Goal: Complete application form: Complete application form

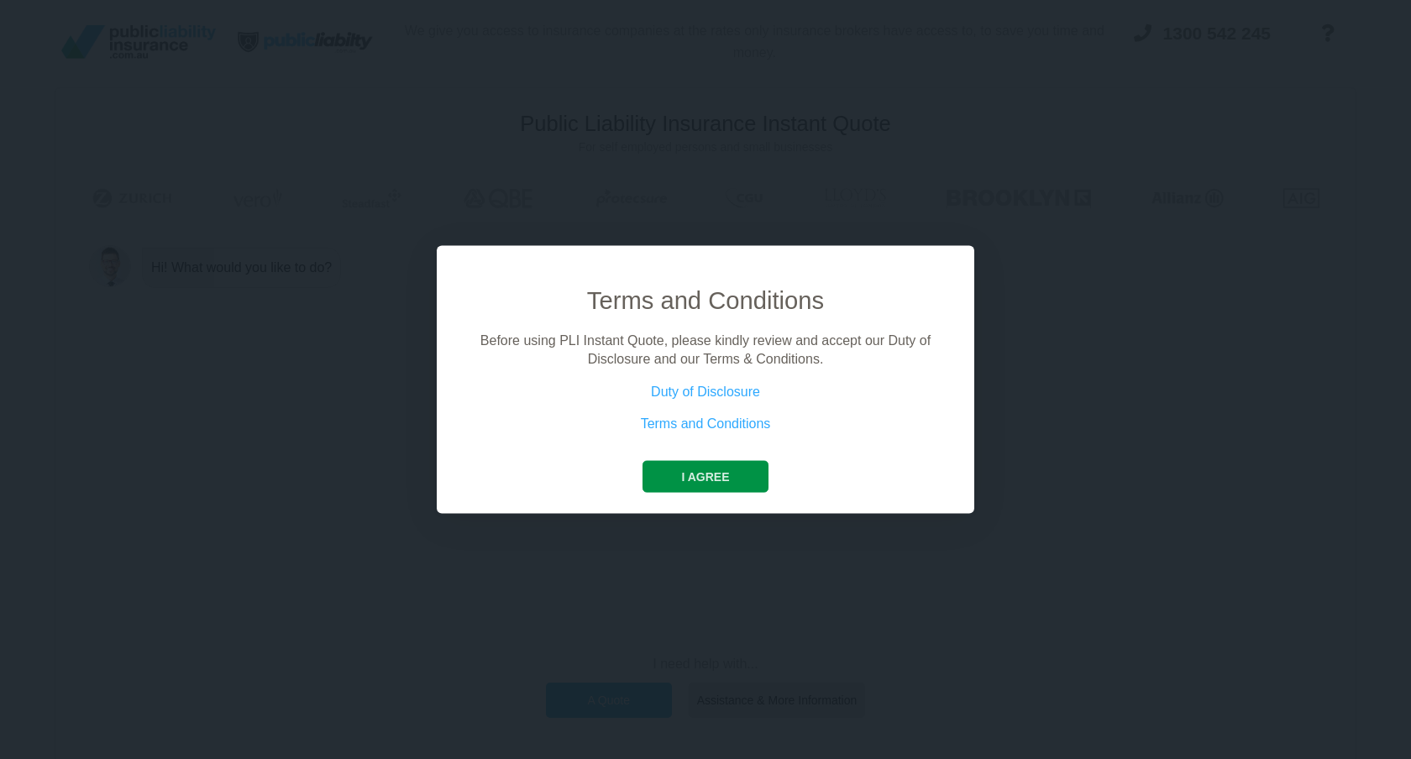
click at [738, 479] on button "I agree" at bounding box center [705, 476] width 125 height 32
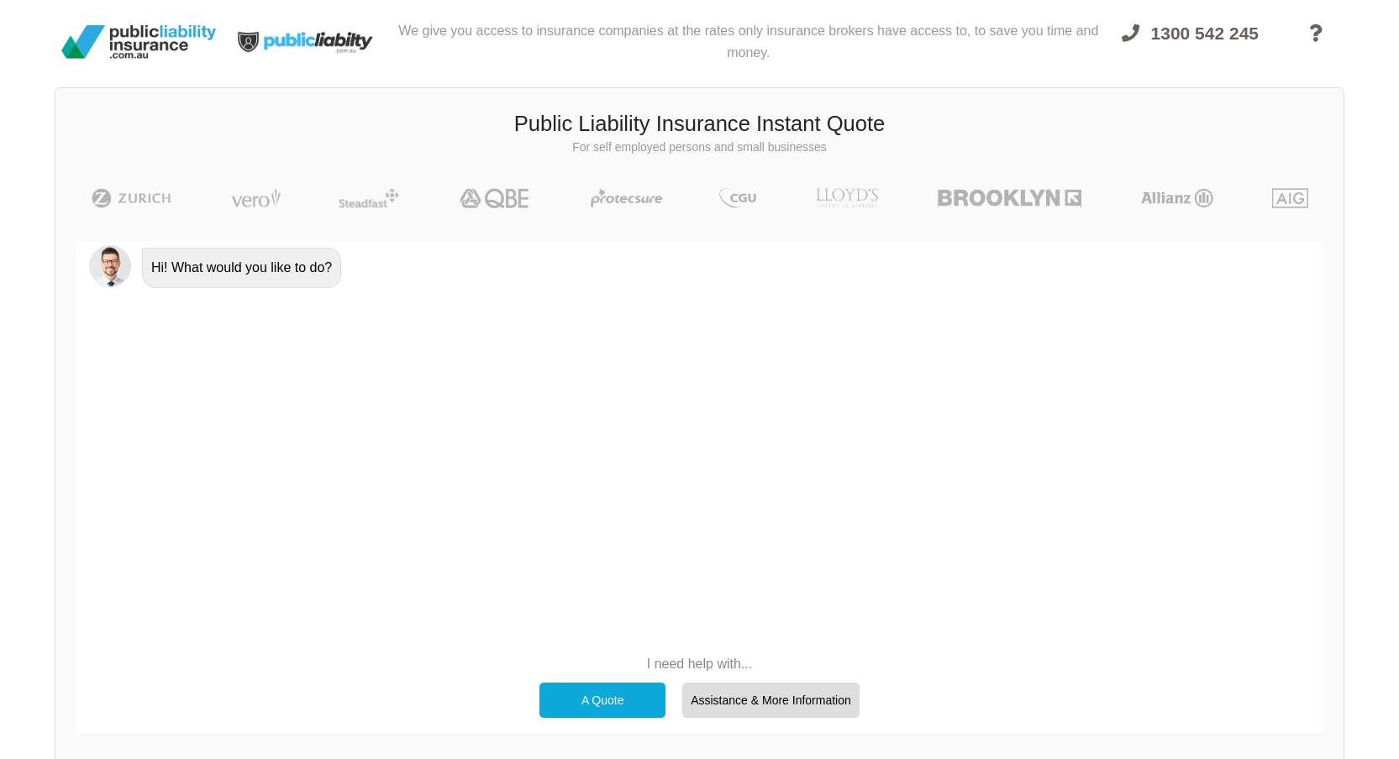
click at [596, 696] on div "A Quote" at bounding box center [602, 700] width 126 height 35
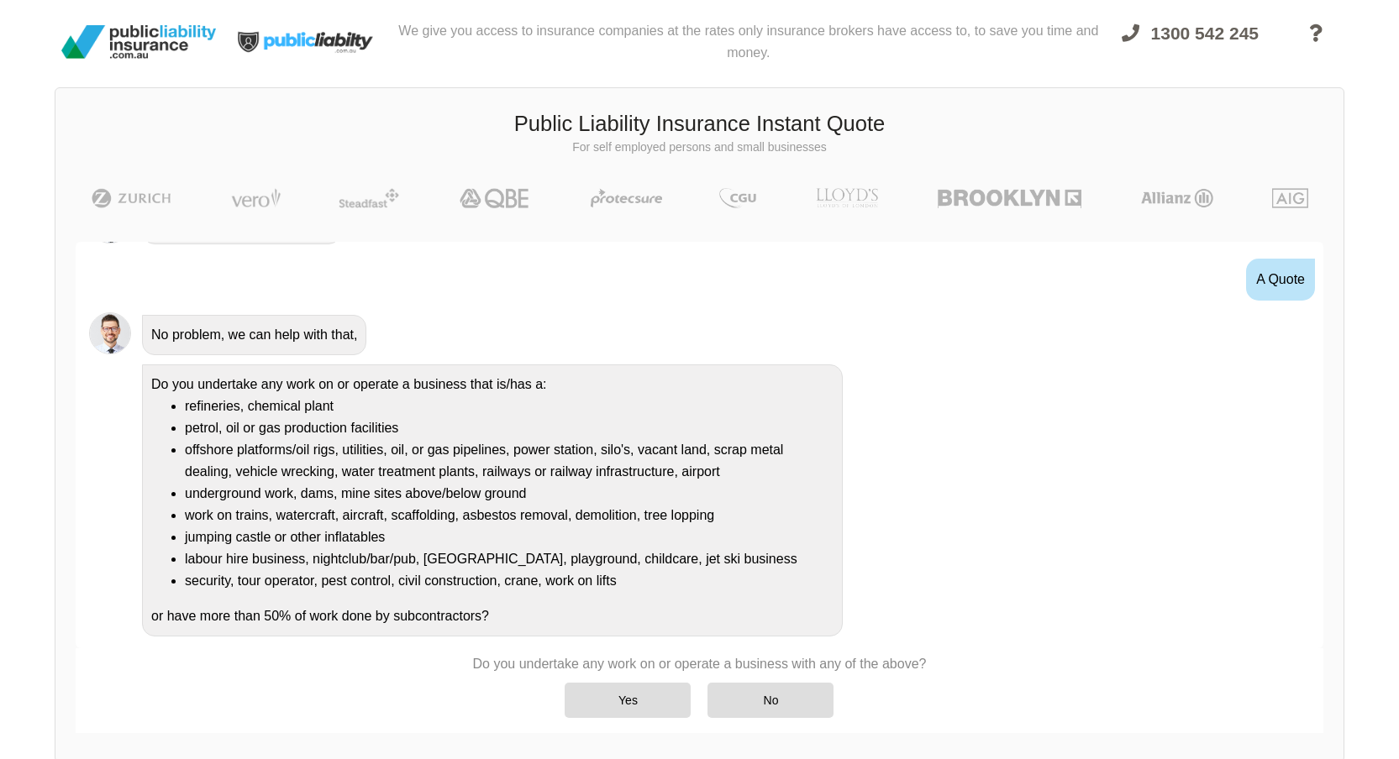
scroll to position [54, 0]
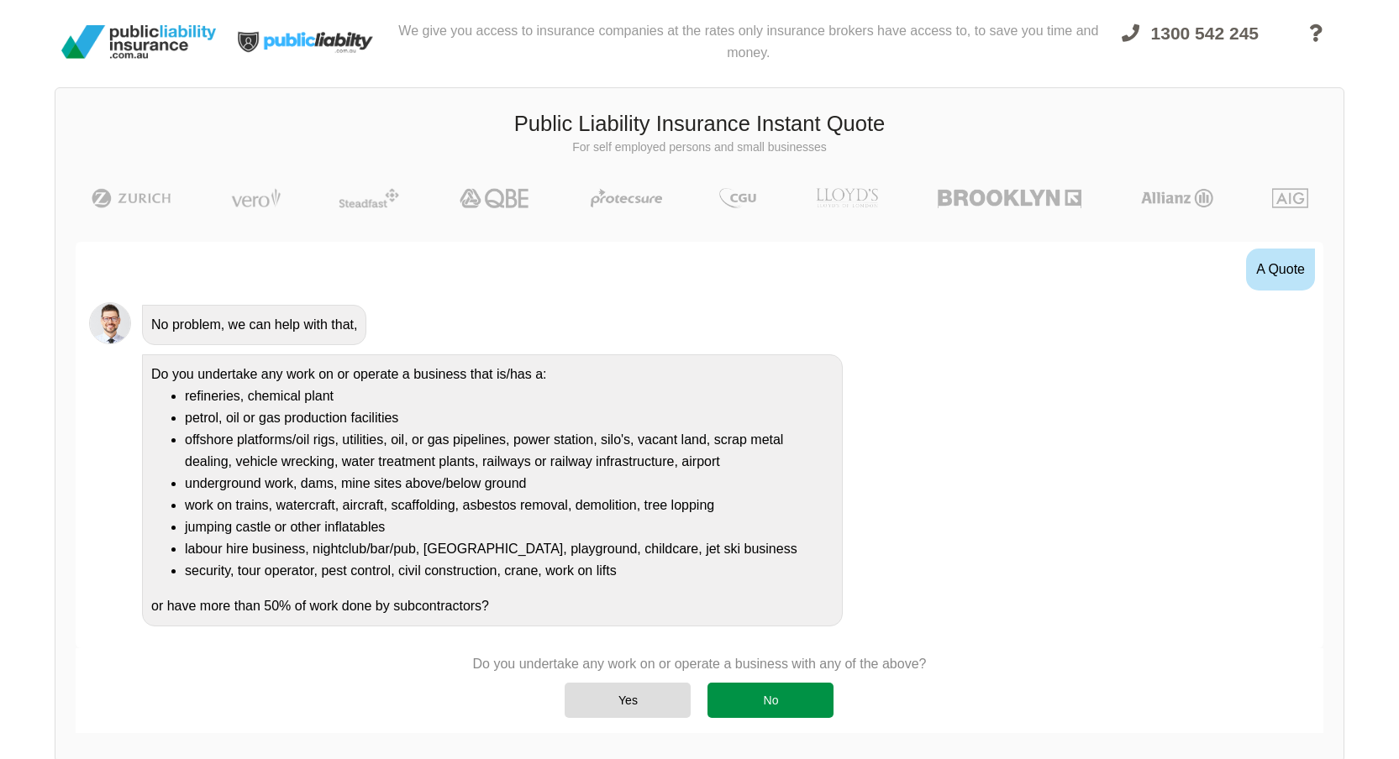
click at [767, 696] on div "No" at bounding box center [770, 700] width 126 height 35
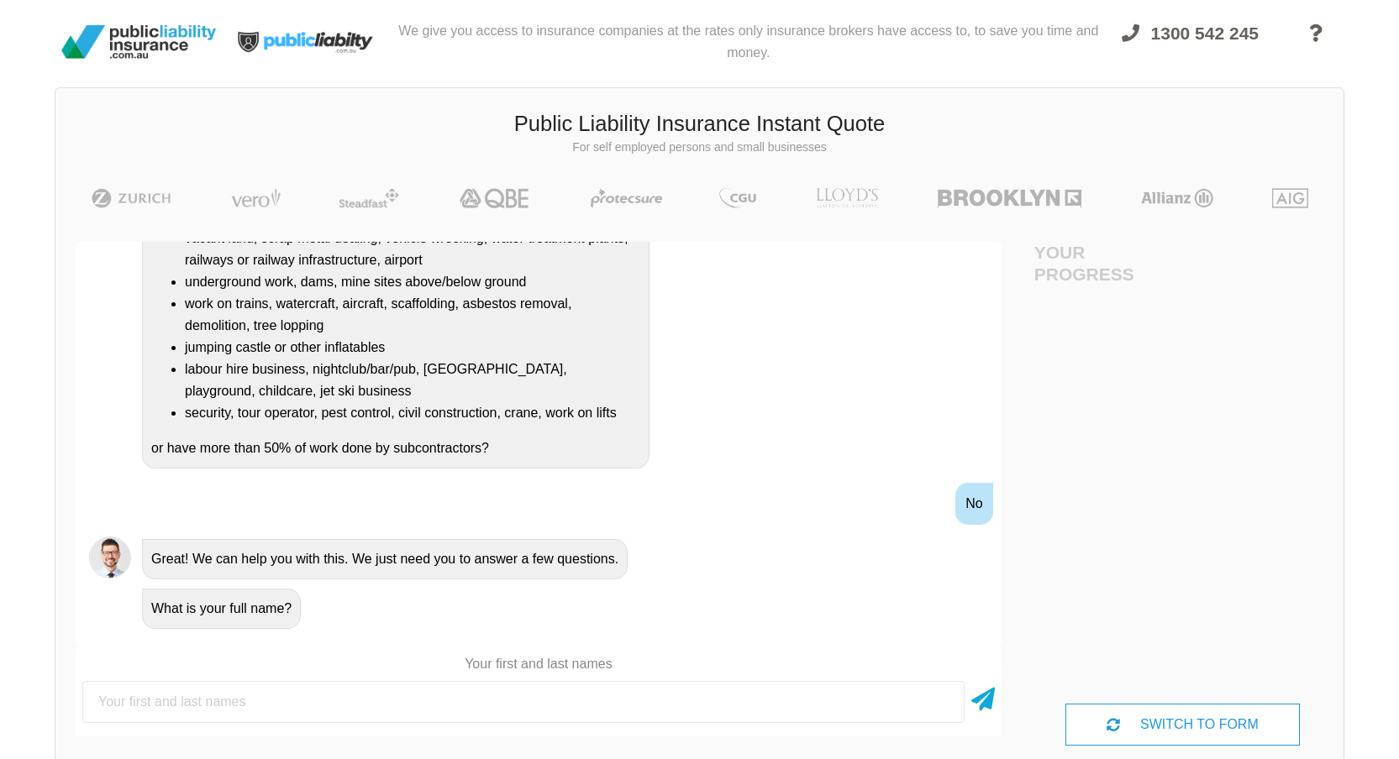
scroll to position [280, 0]
click at [298, 704] on input "text" at bounding box center [523, 702] width 882 height 42
type input "[PERSON_NAME] [PERSON_NAME]"
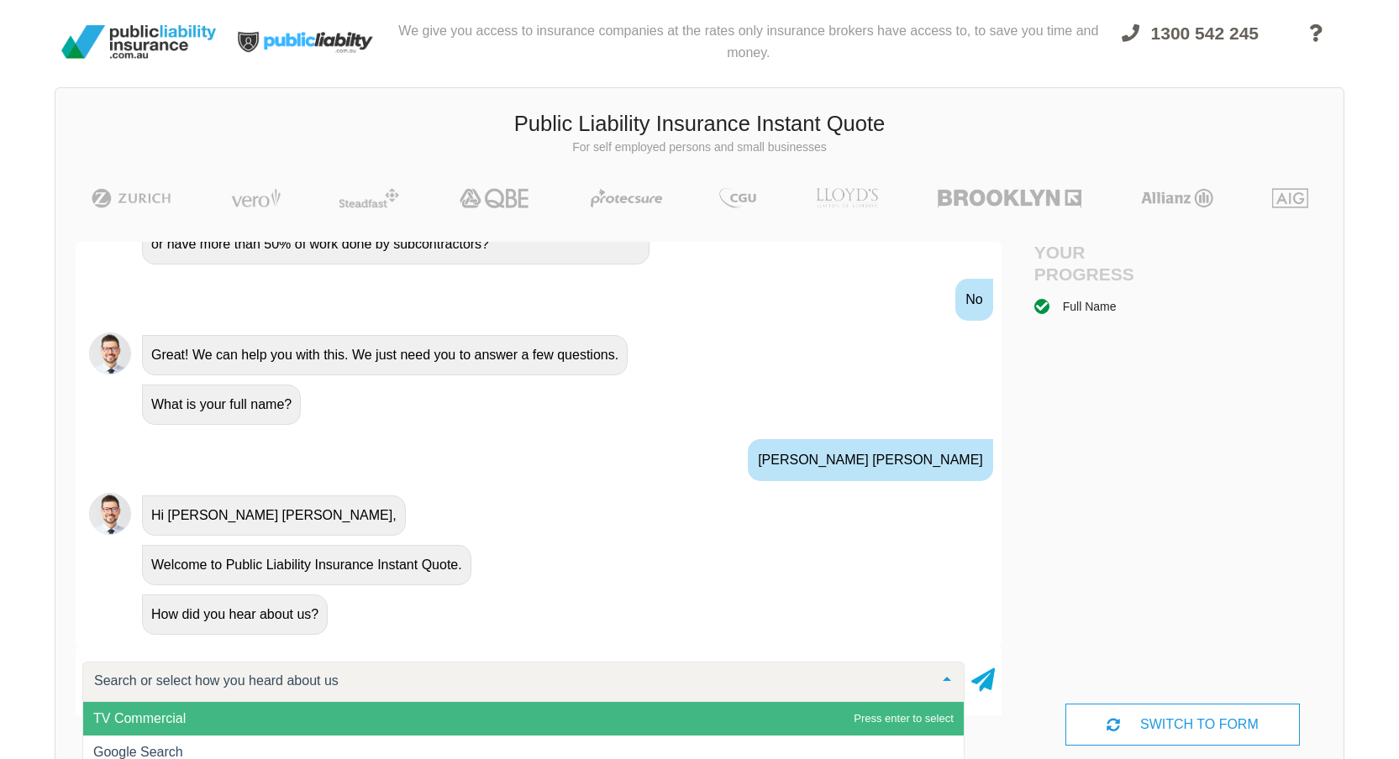
scroll to position [490, 0]
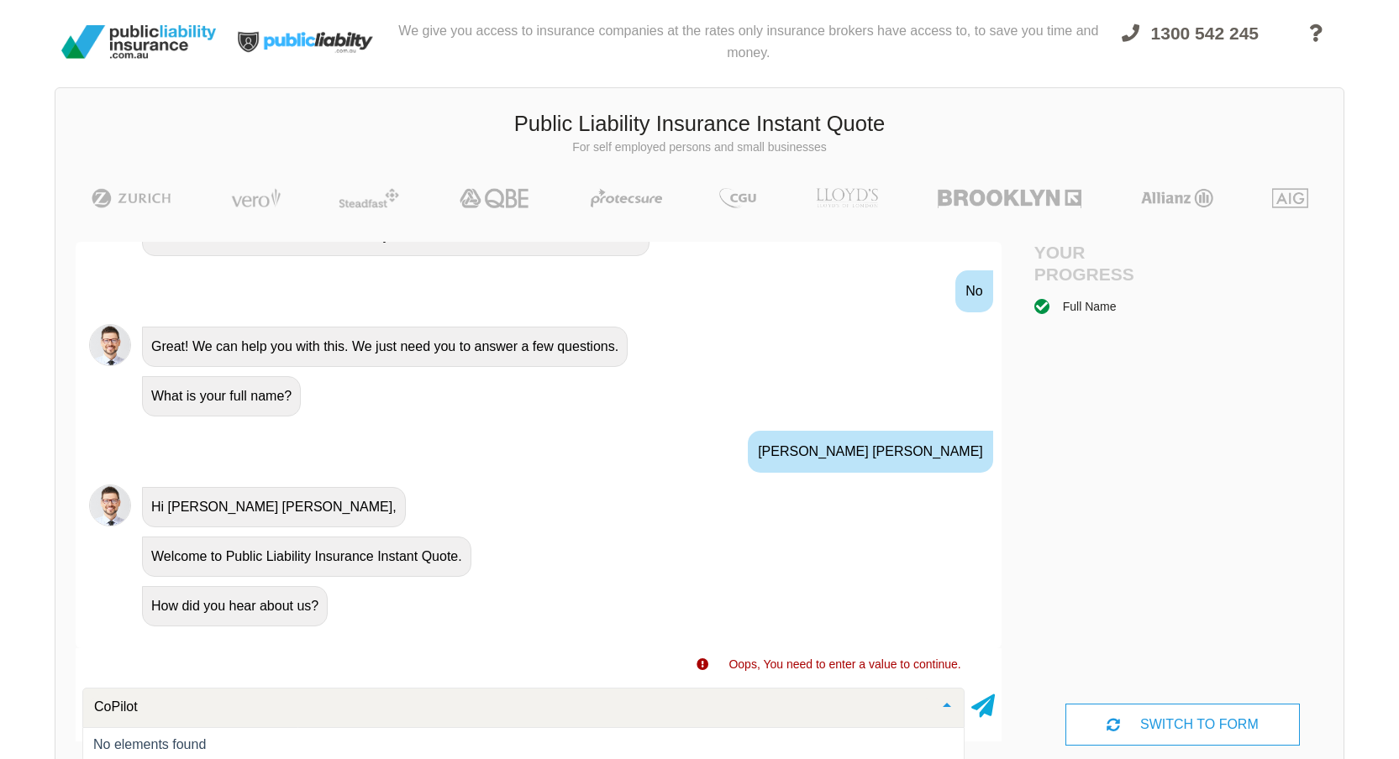
click at [109, 709] on input "CoPilot" at bounding box center [510, 707] width 840 height 17
type input "Co Pilot"
click at [156, 710] on input "Co Pilot" at bounding box center [510, 707] width 840 height 17
click at [983, 707] on icon at bounding box center [983, 703] width 24 height 30
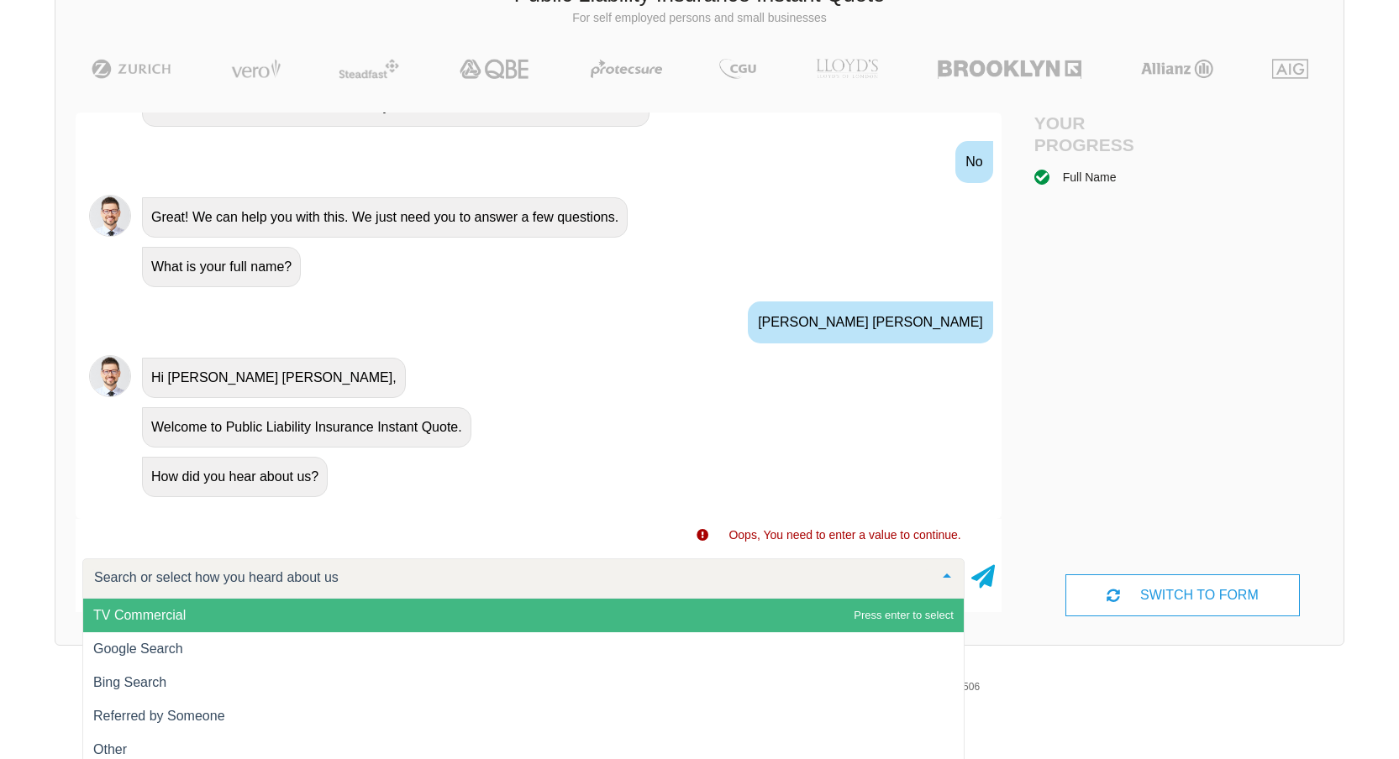
scroll to position [1, 0]
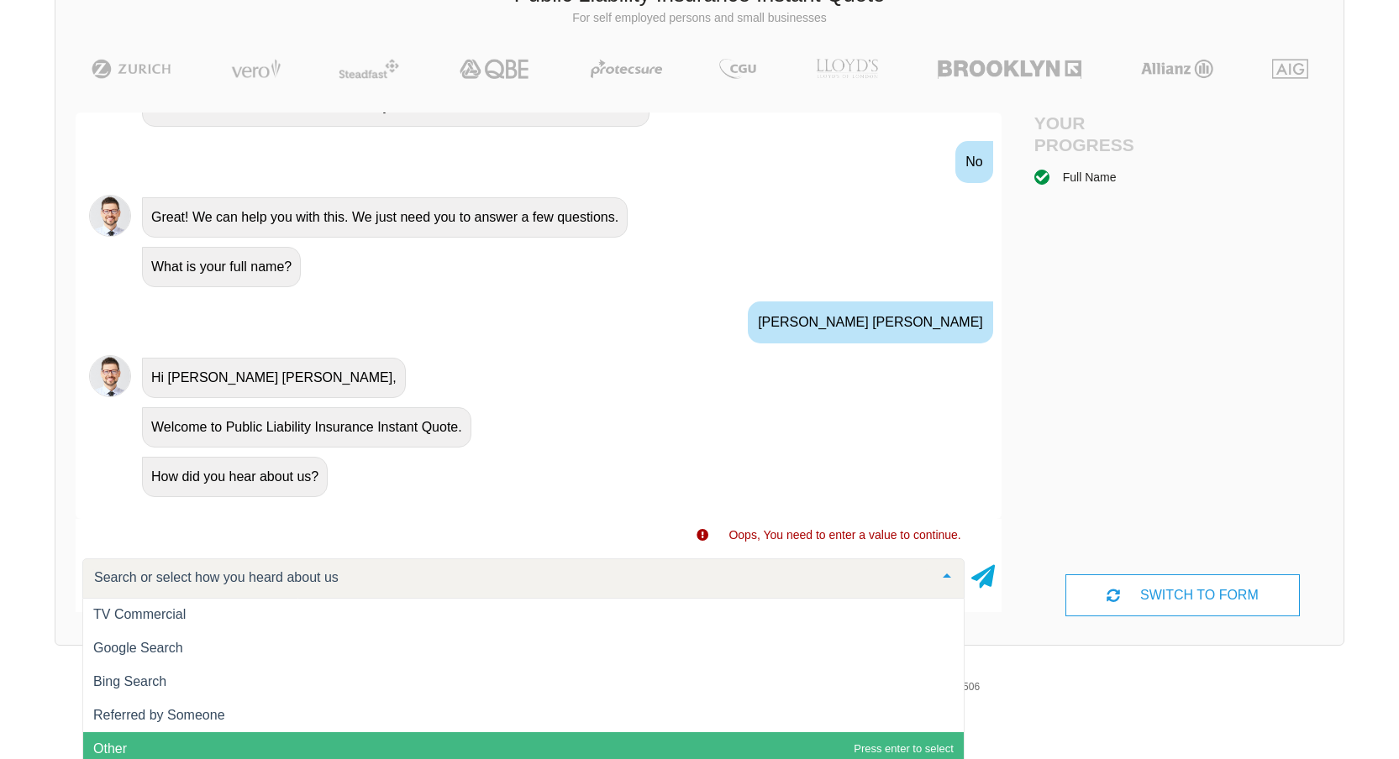
click at [146, 746] on span "Other" at bounding box center [523, 750] width 880 height 34
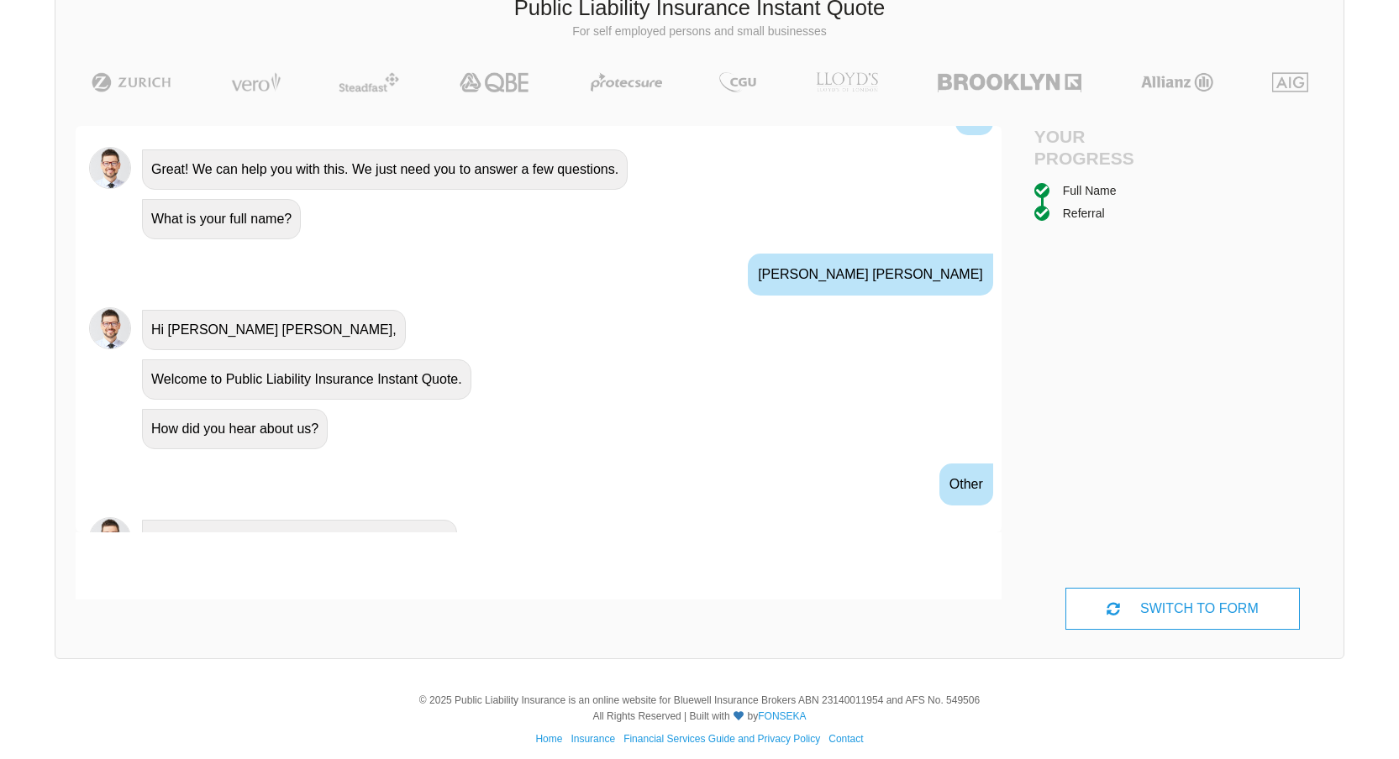
scroll to position [633, 0]
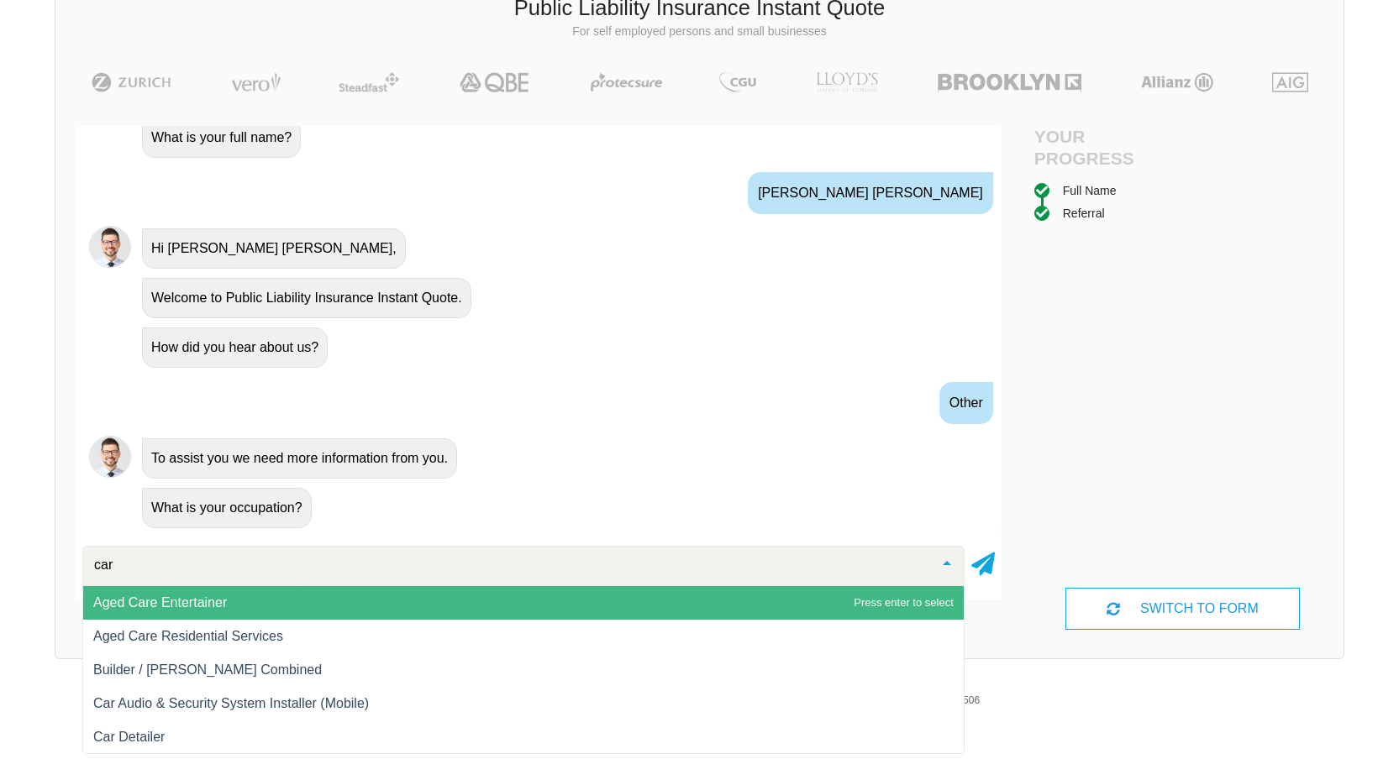
type input "car"
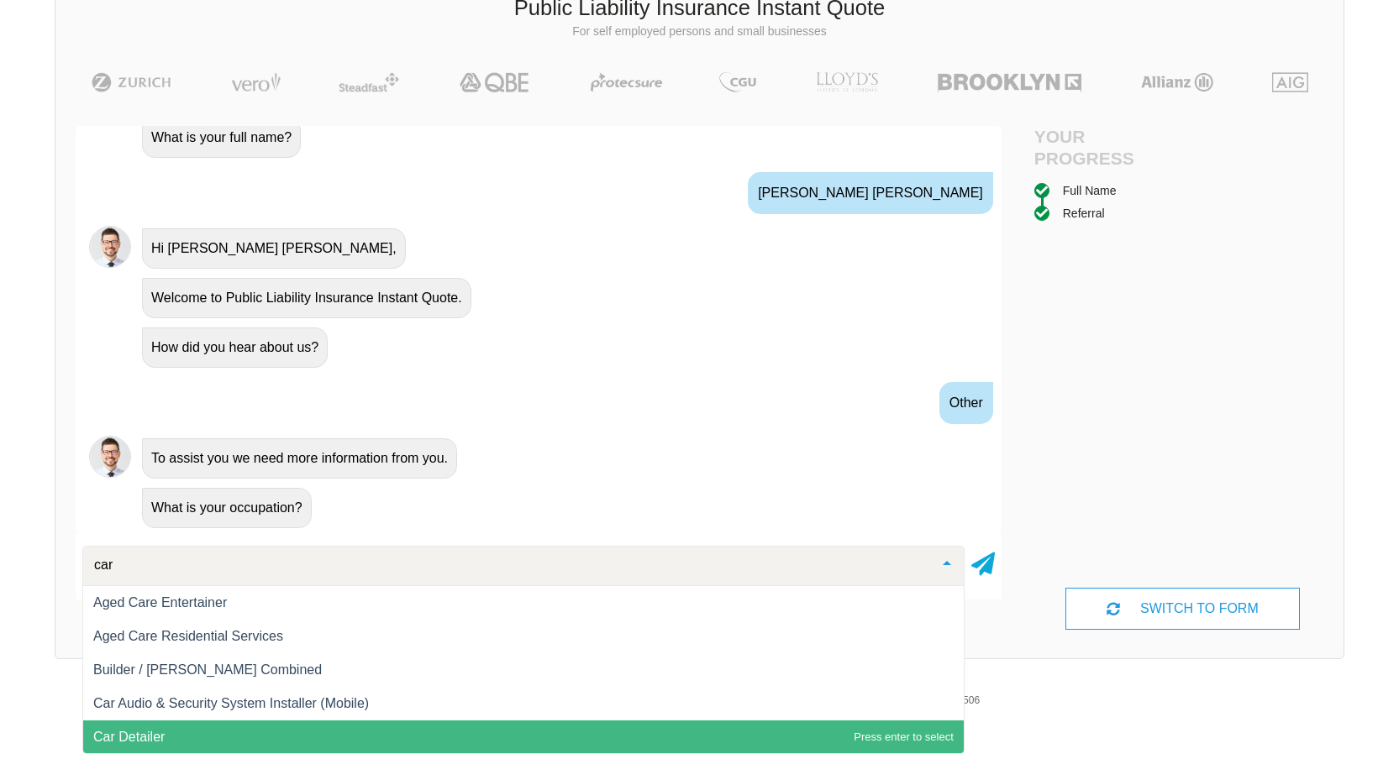
click at [162, 747] on span "Car Detailer" at bounding box center [523, 738] width 880 height 34
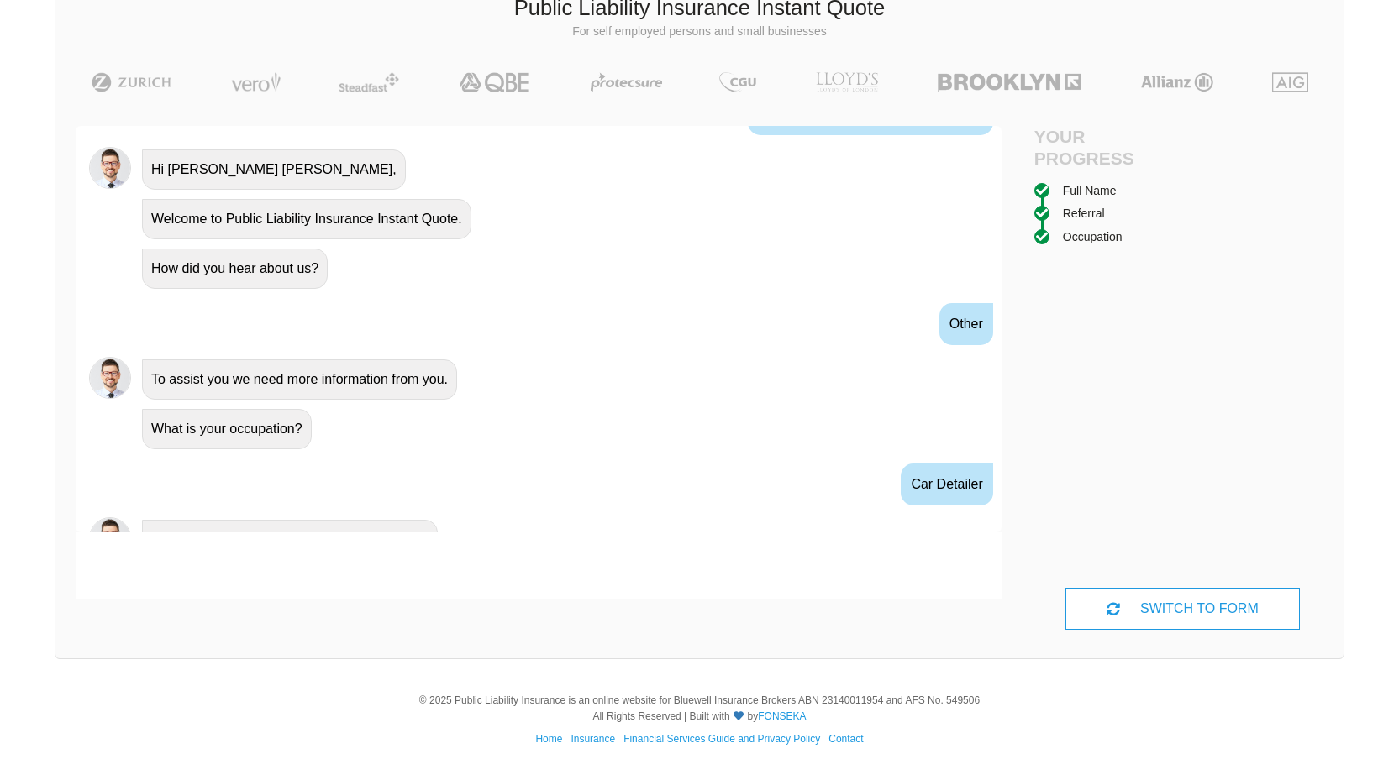
scroll to position [743, 0]
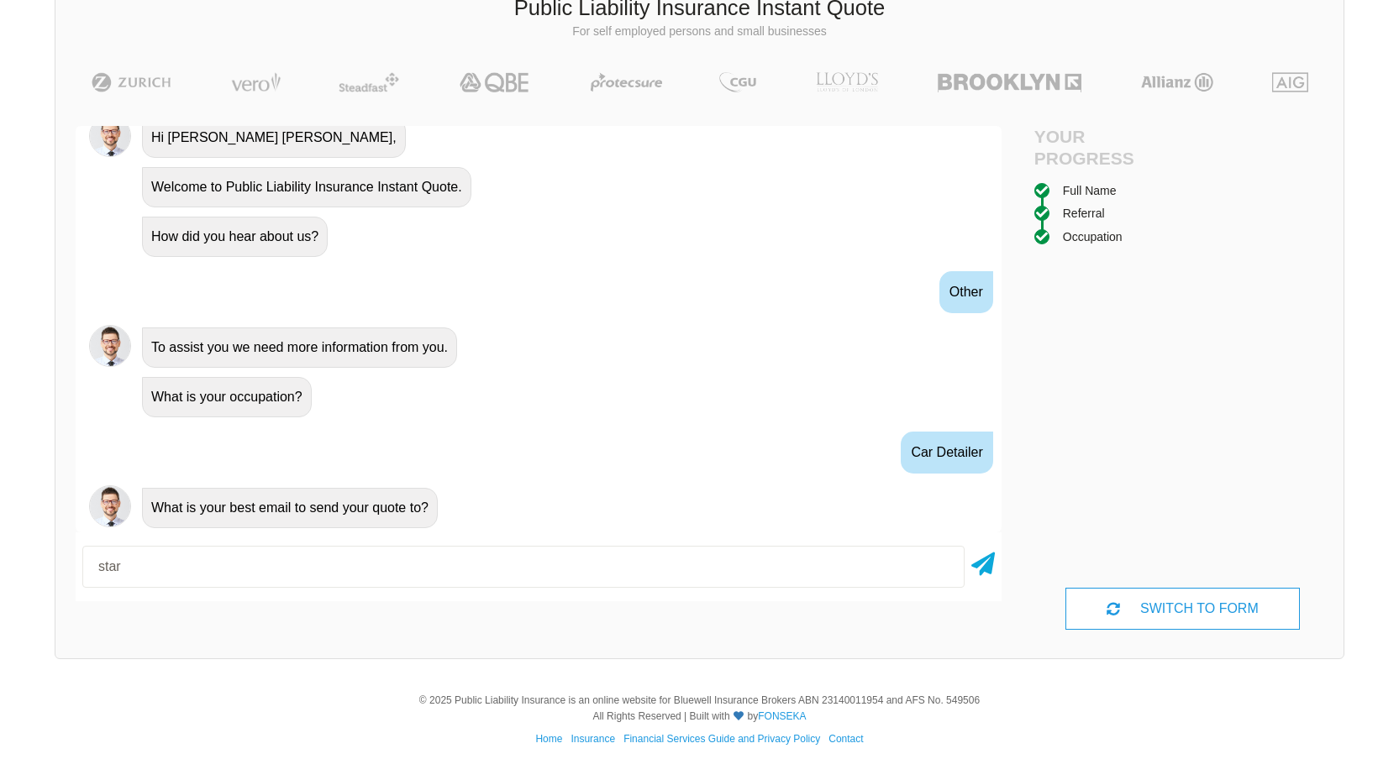
type input "[EMAIL_ADDRESS][DOMAIN_NAME]"
click at [979, 574] on icon at bounding box center [983, 561] width 24 height 30
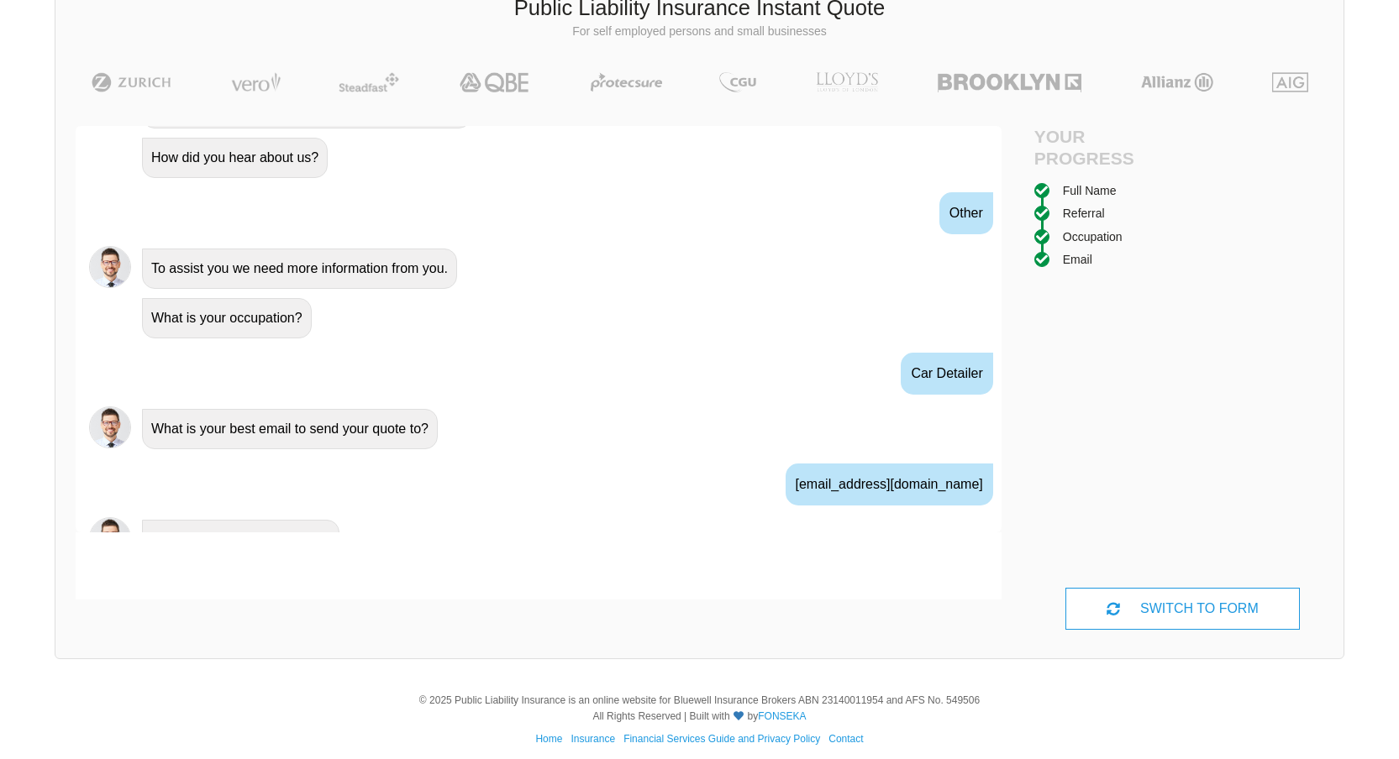
scroll to position [854, 0]
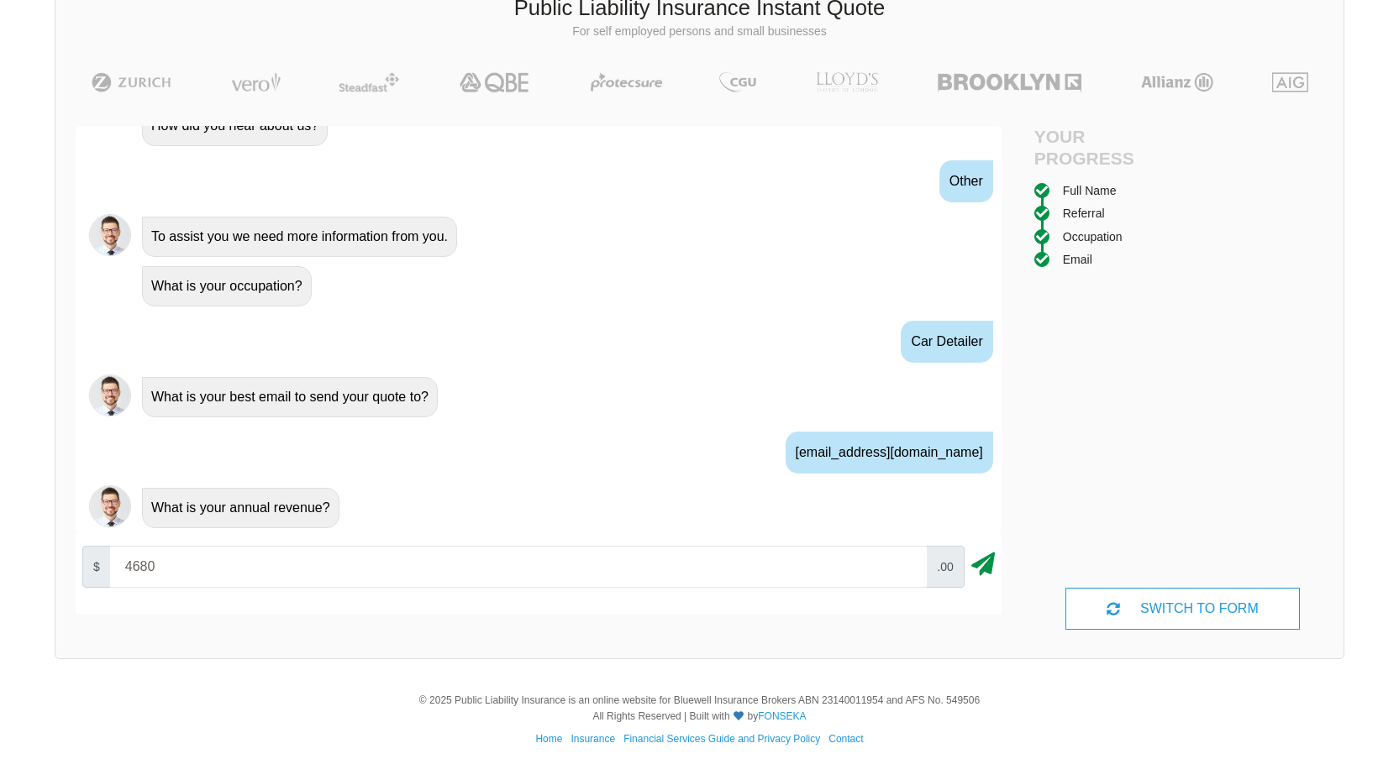
type input "4680"
click at [983, 575] on icon at bounding box center [983, 561] width 24 height 30
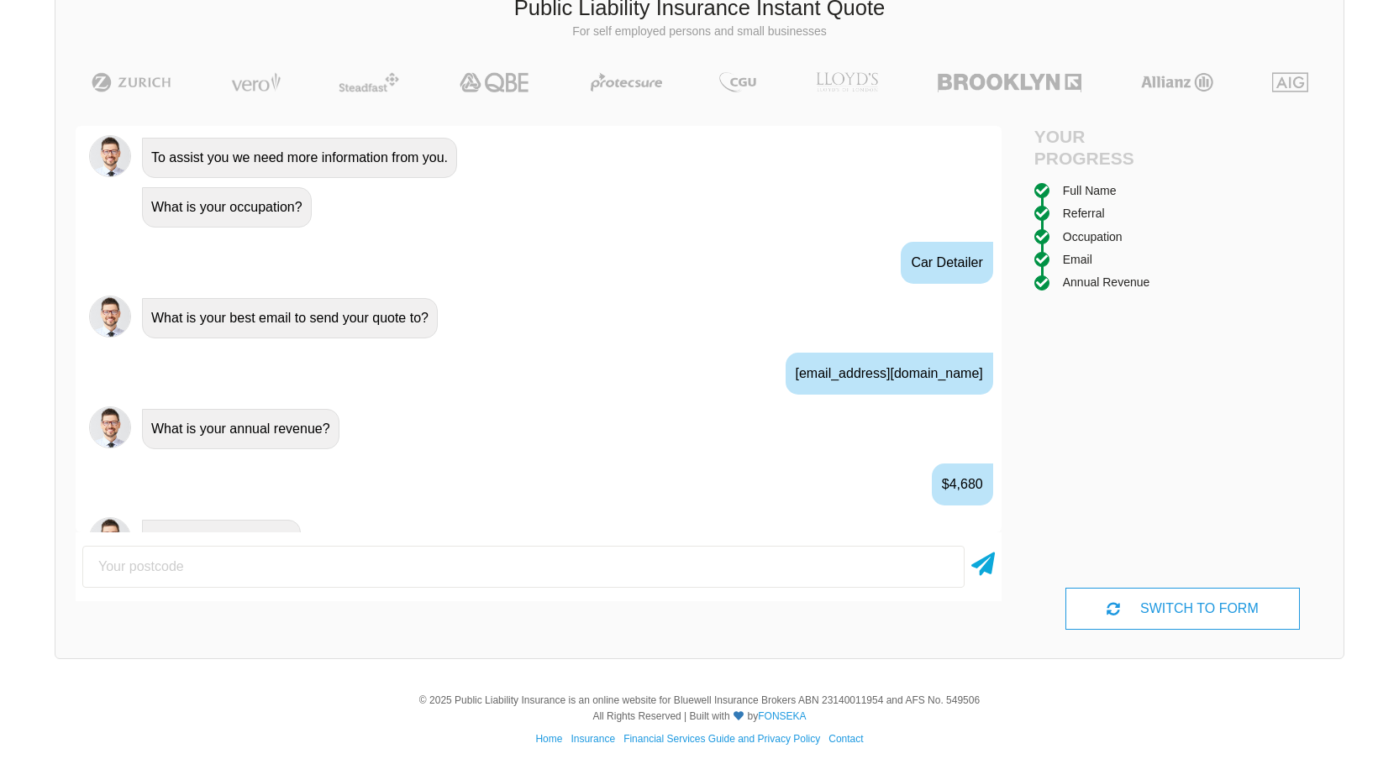
scroll to position [965, 0]
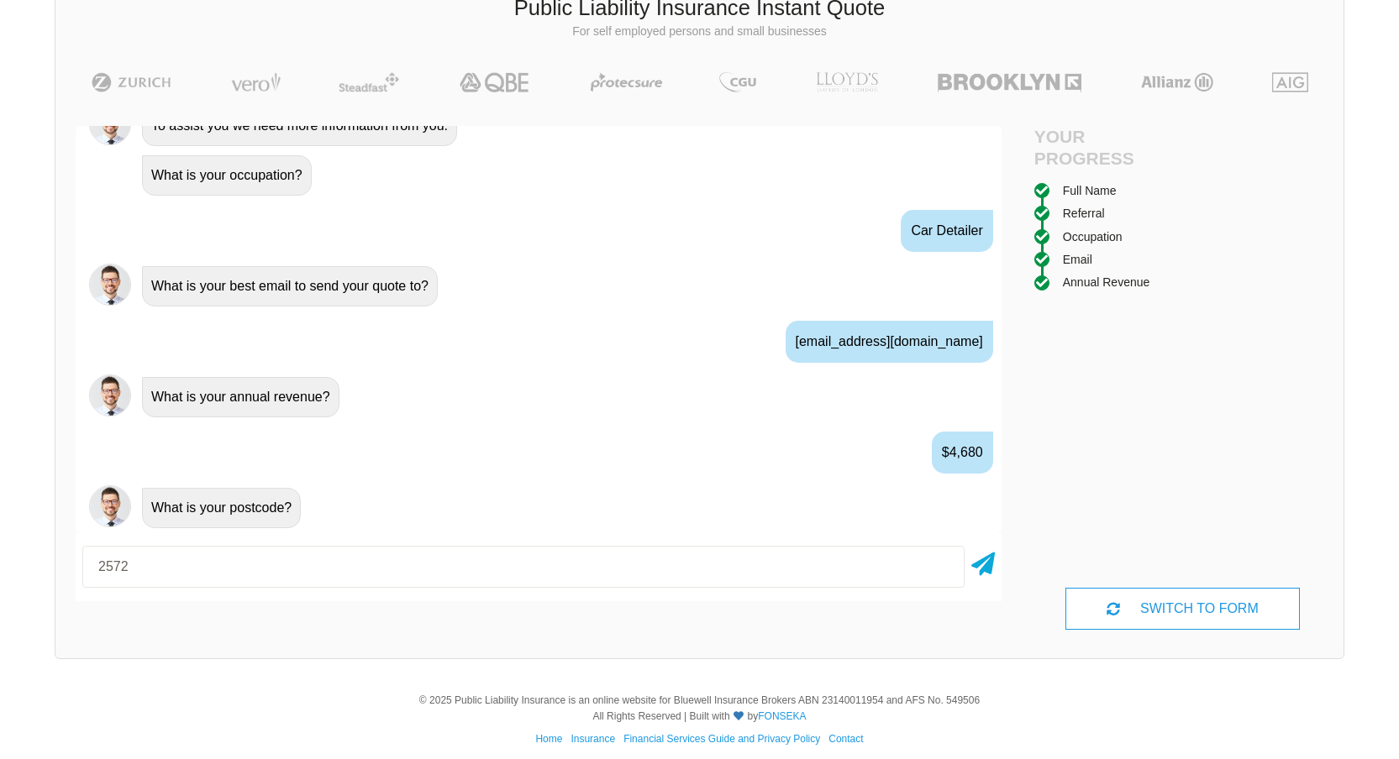
type input "2572"
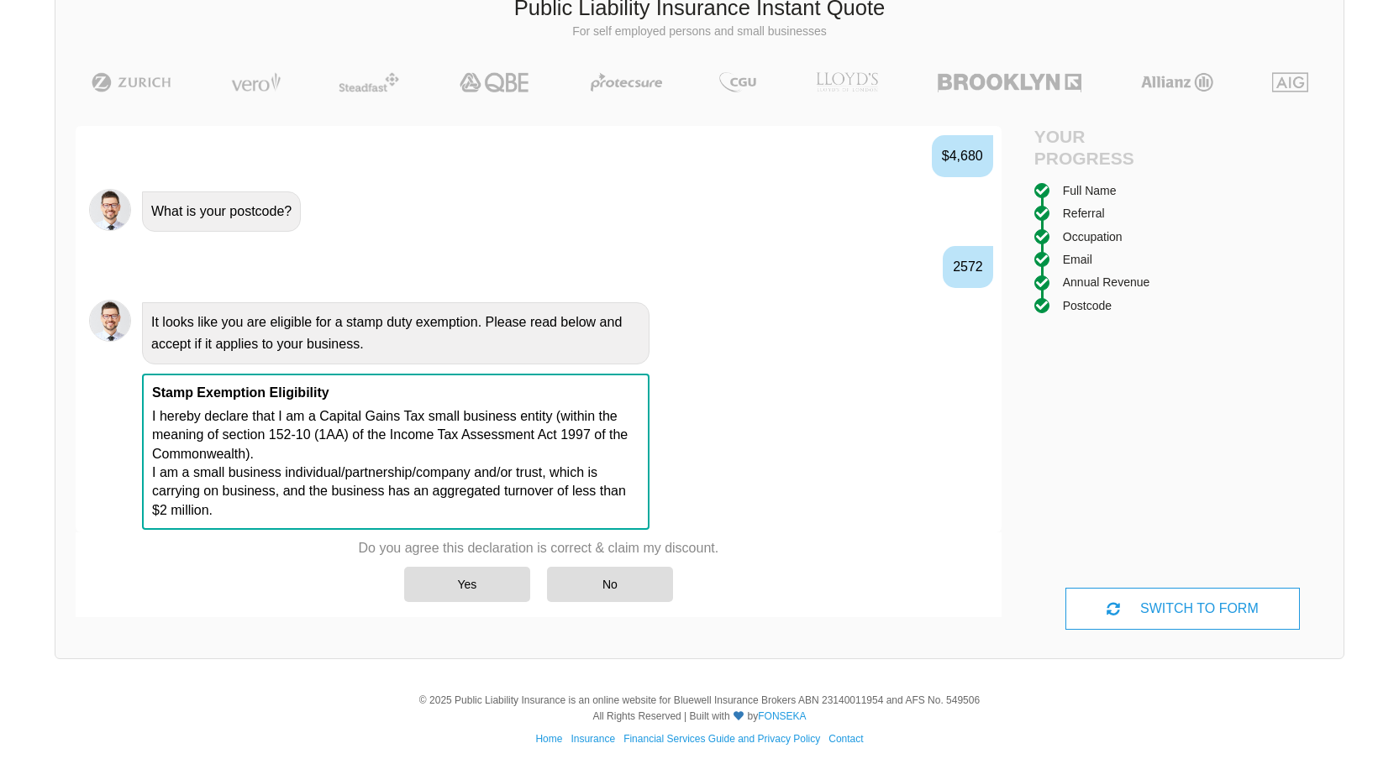
scroll to position [1264, 0]
click at [473, 585] on div "Yes" at bounding box center [467, 584] width 126 height 35
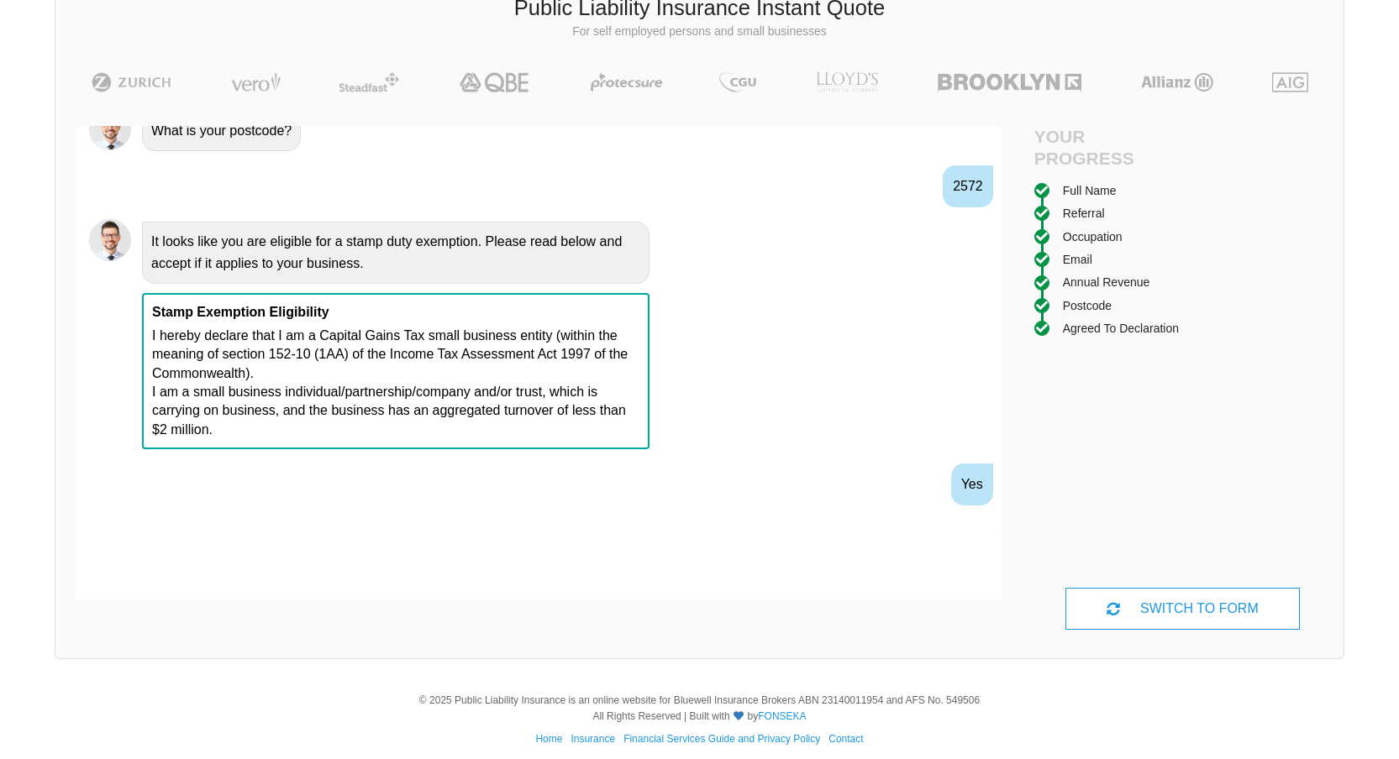
scroll to position [1374, 0]
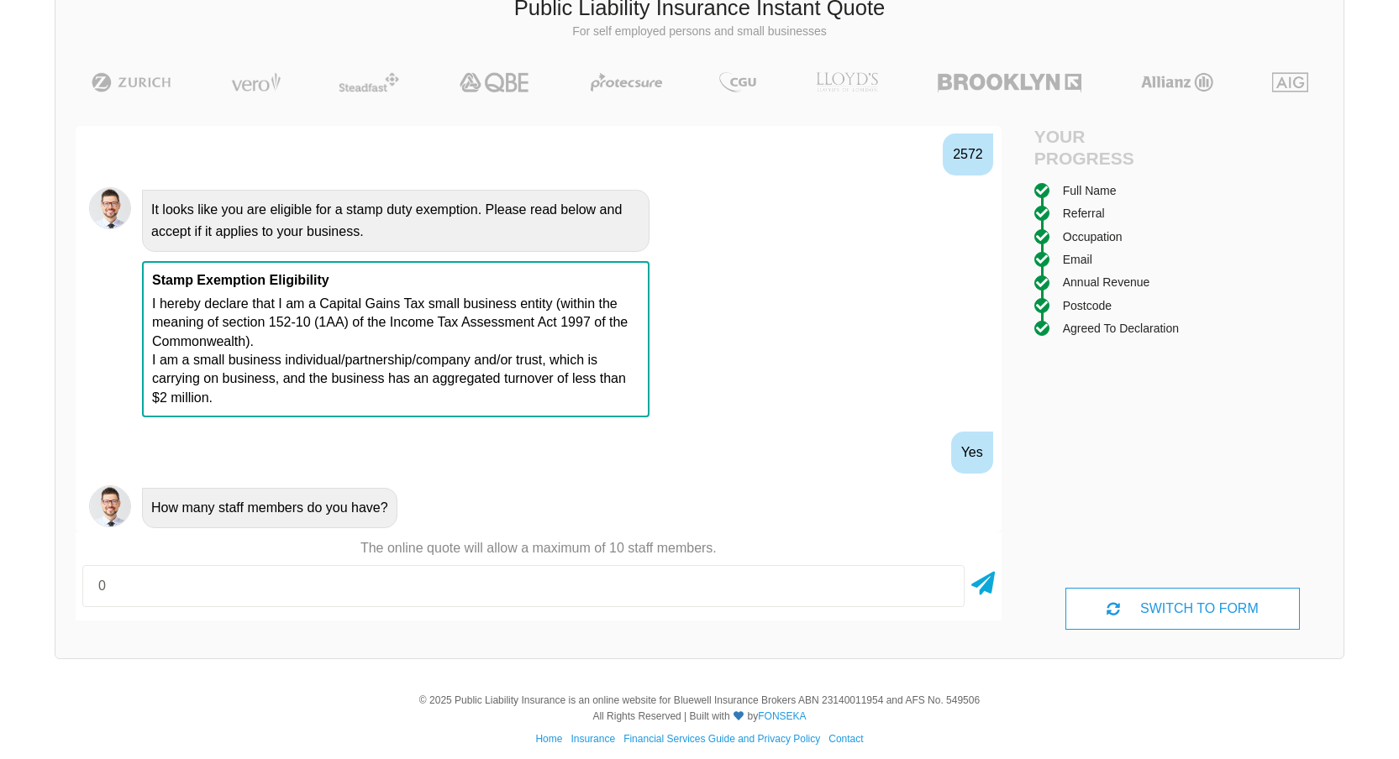
type input "0"
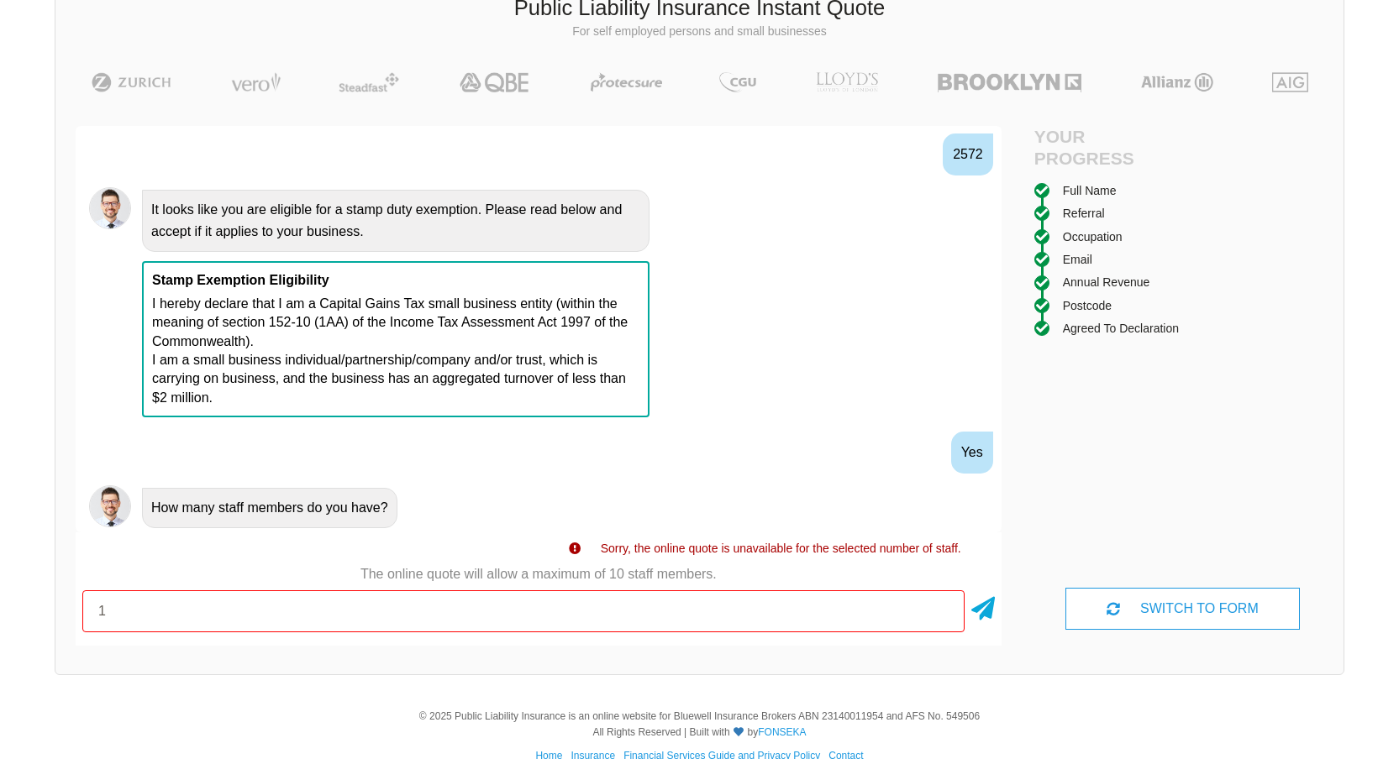
type input "1"
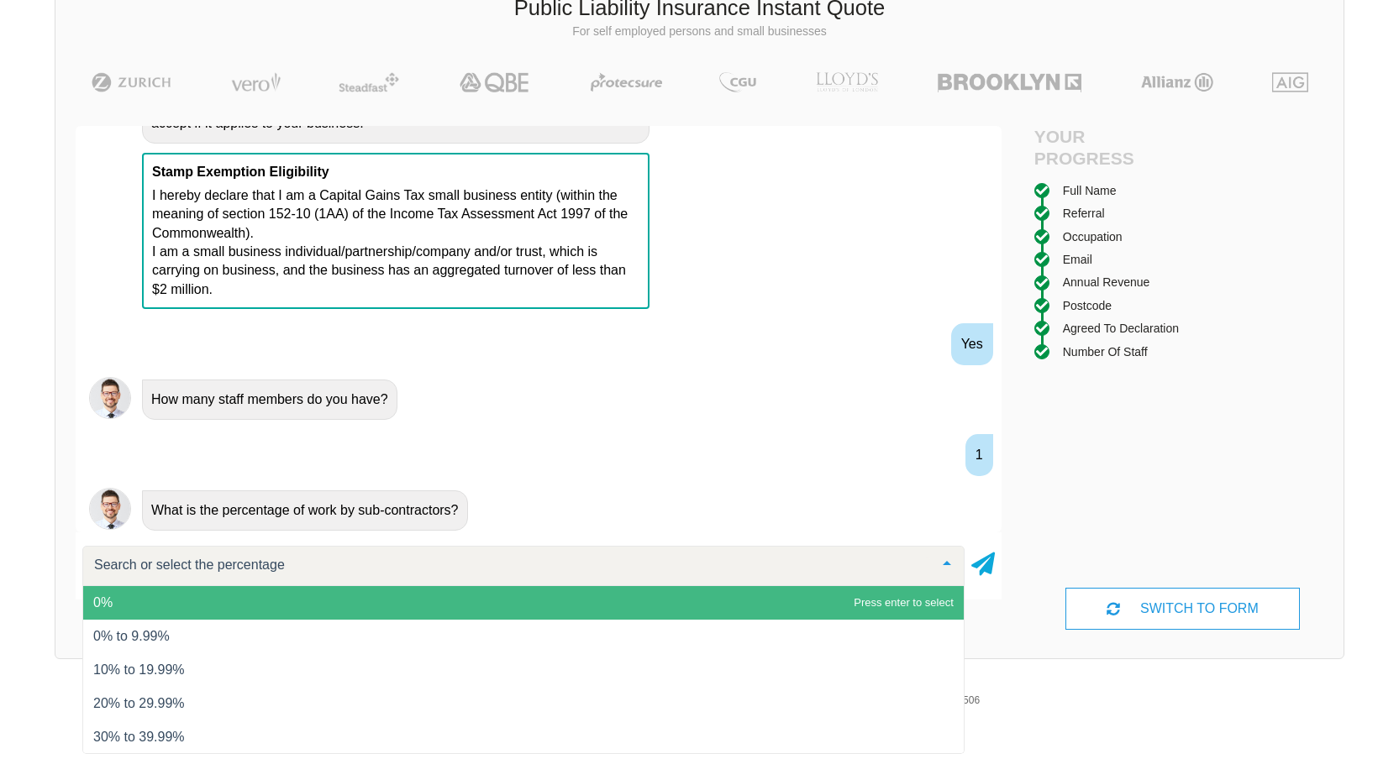
scroll to position [1485, 0]
click at [284, 607] on span "0%" at bounding box center [523, 603] width 880 height 34
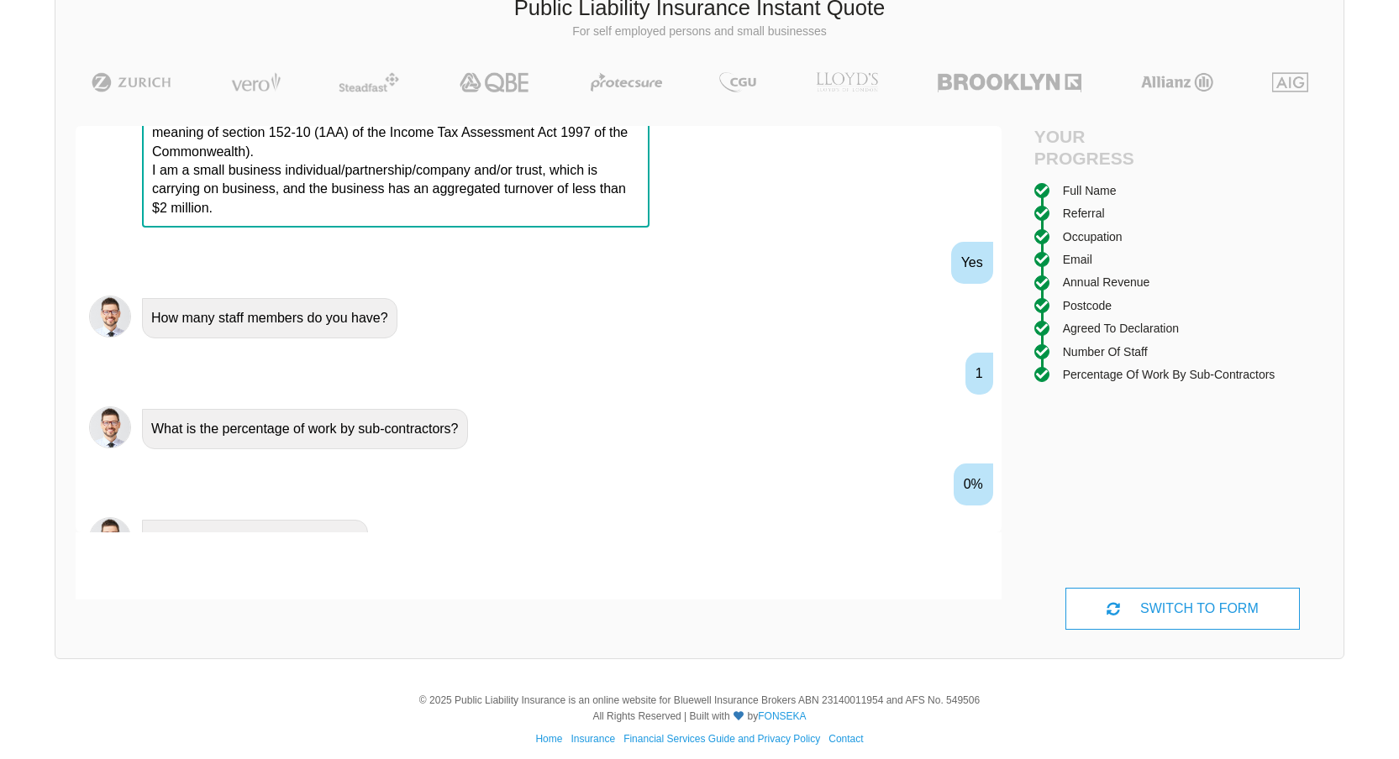
scroll to position [1596, 0]
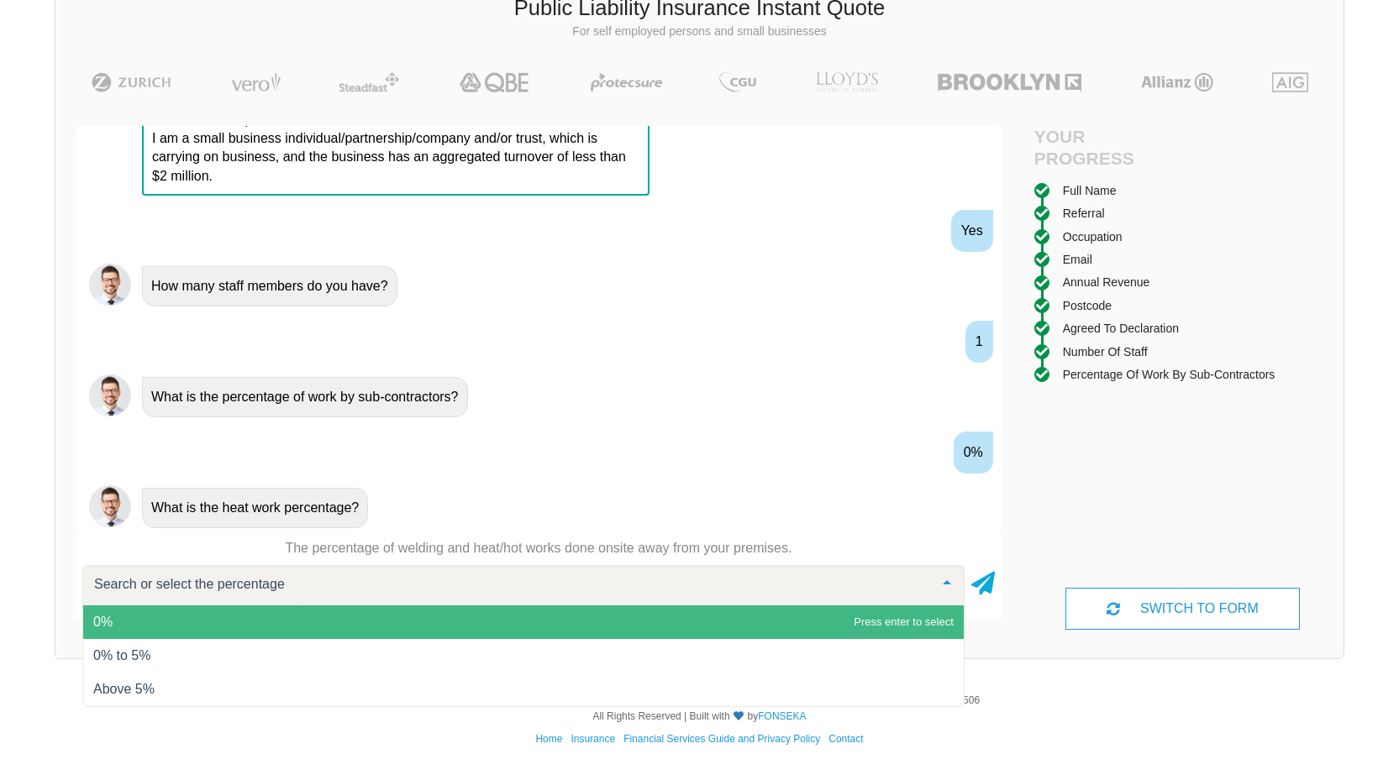
click at [144, 619] on span "0%" at bounding box center [523, 623] width 880 height 34
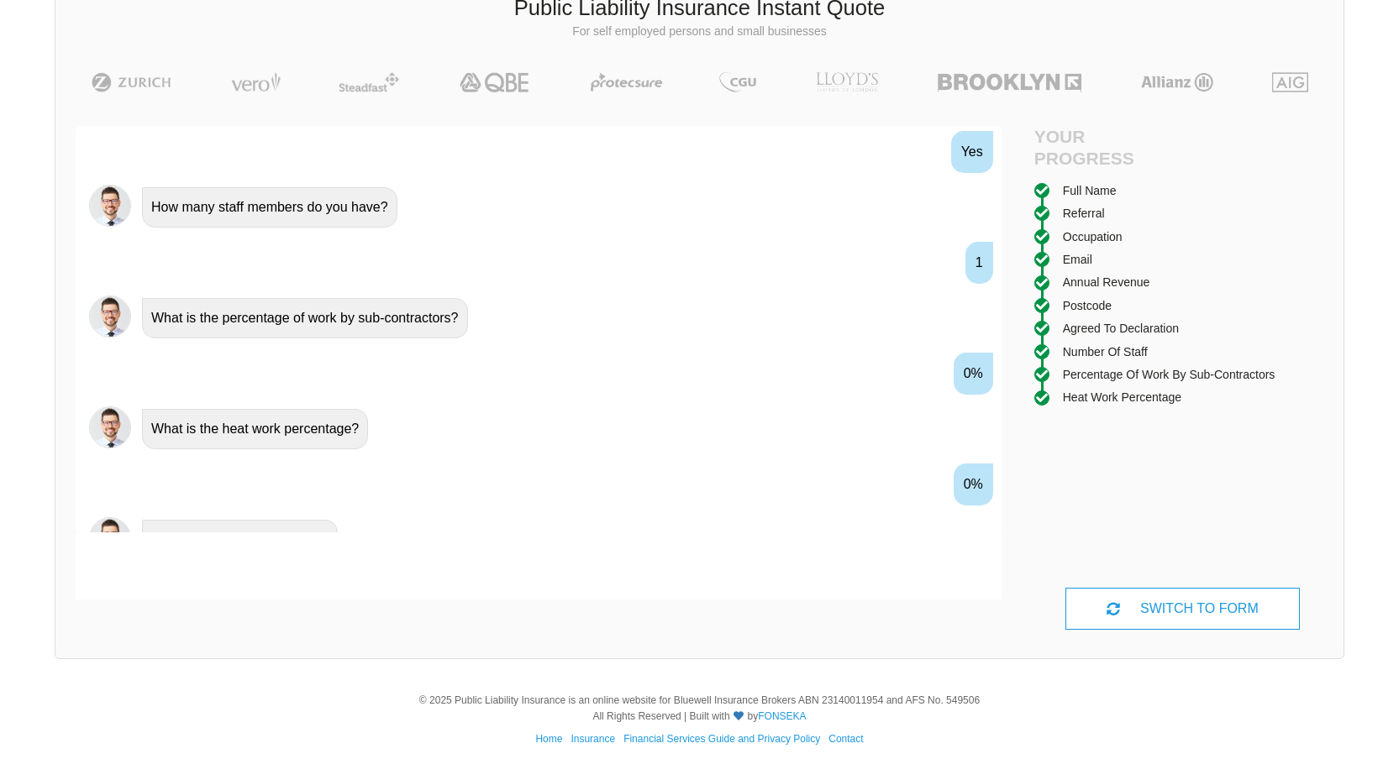
scroll to position [1707, 0]
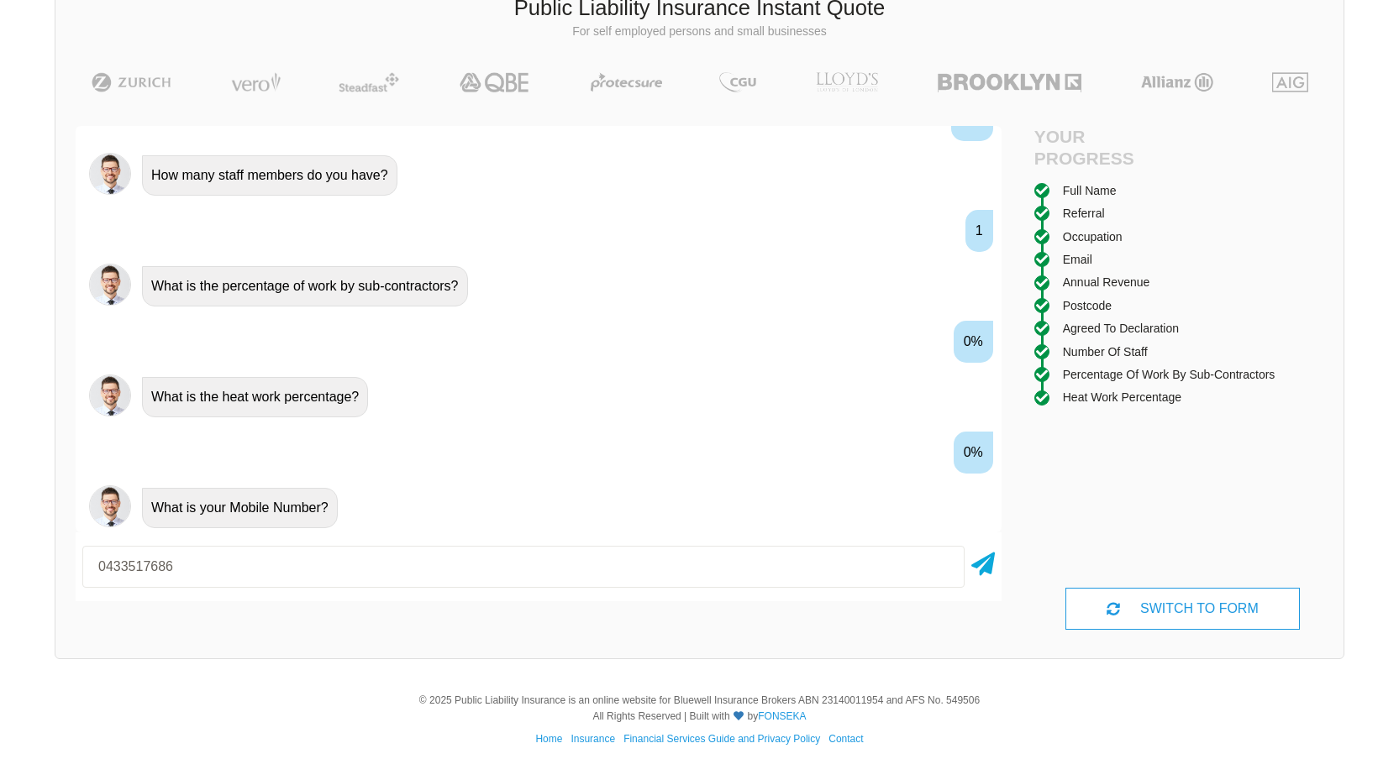
type input "0433517686"
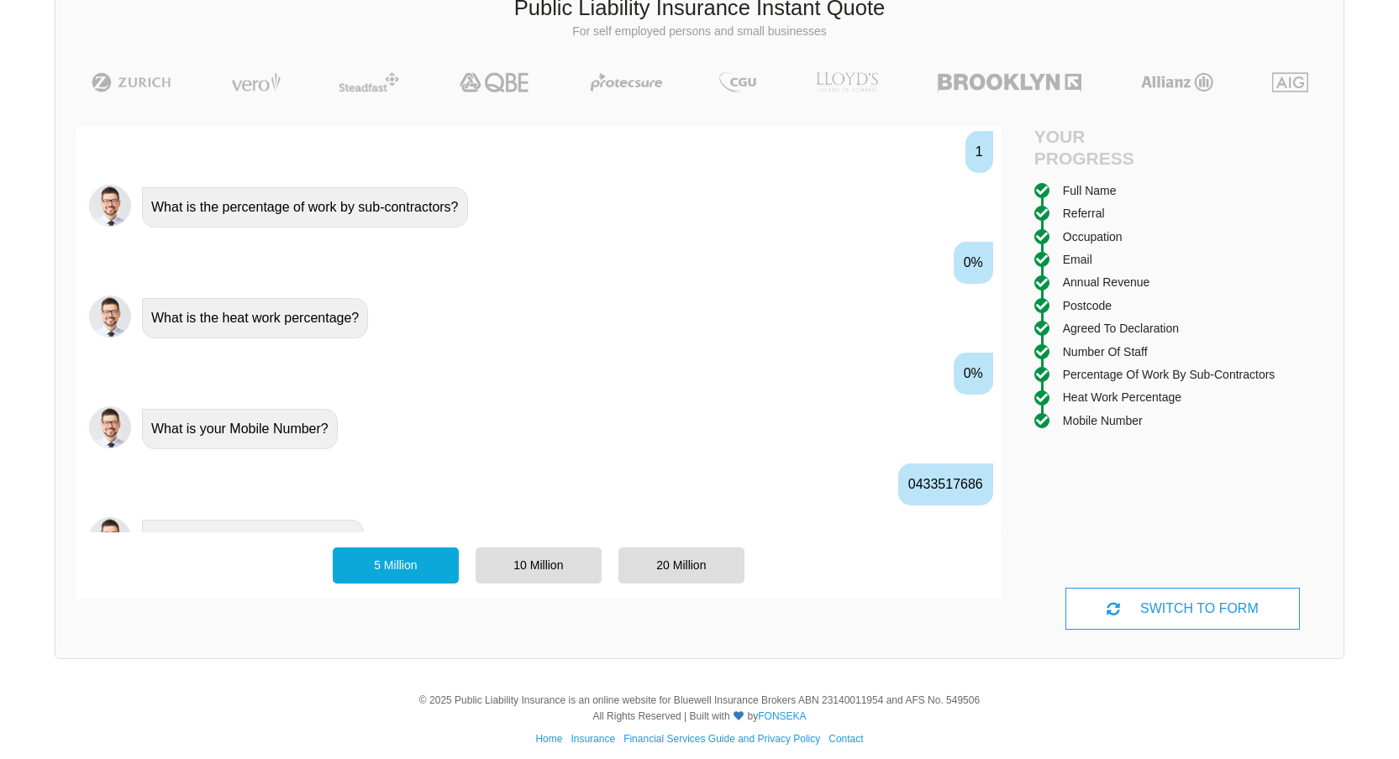
scroll to position [1818, 0]
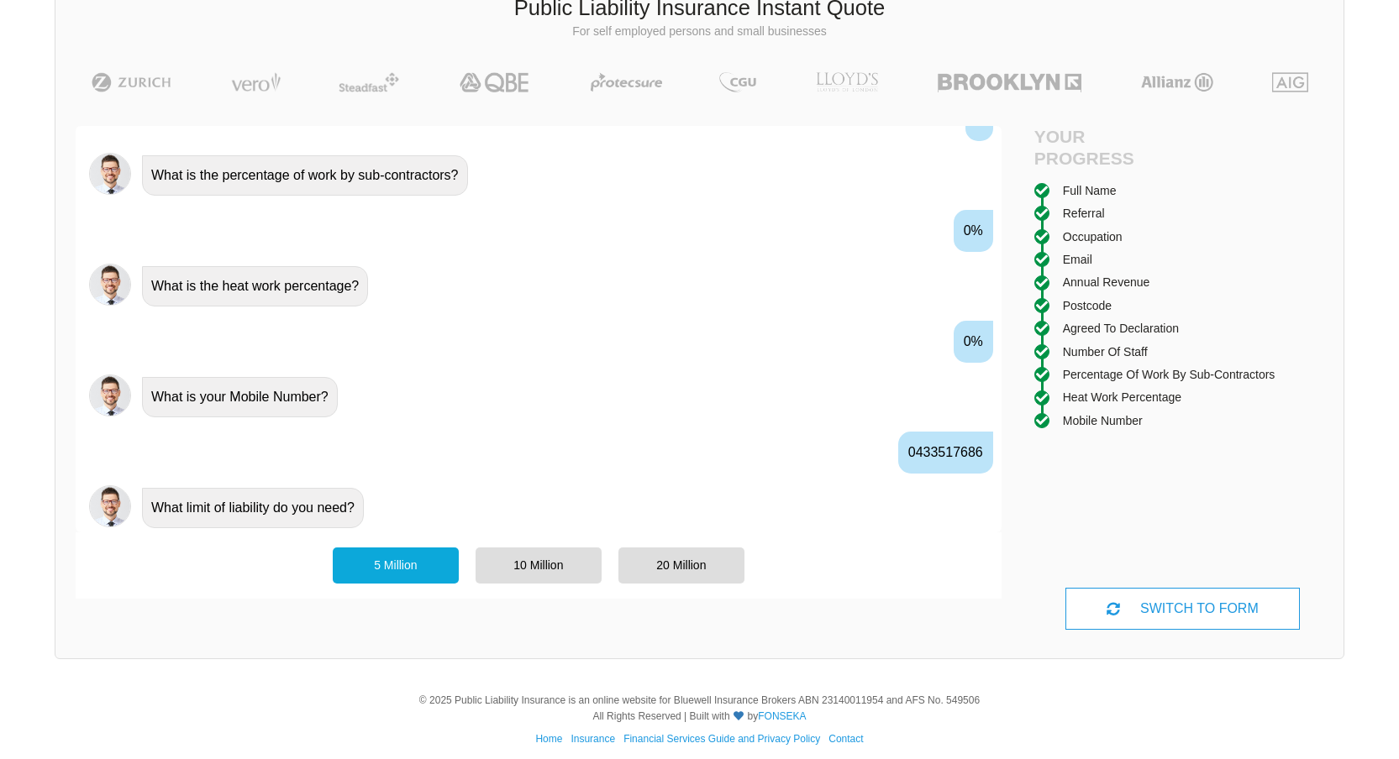
click at [367, 577] on div "5 Million" at bounding box center [396, 565] width 126 height 35
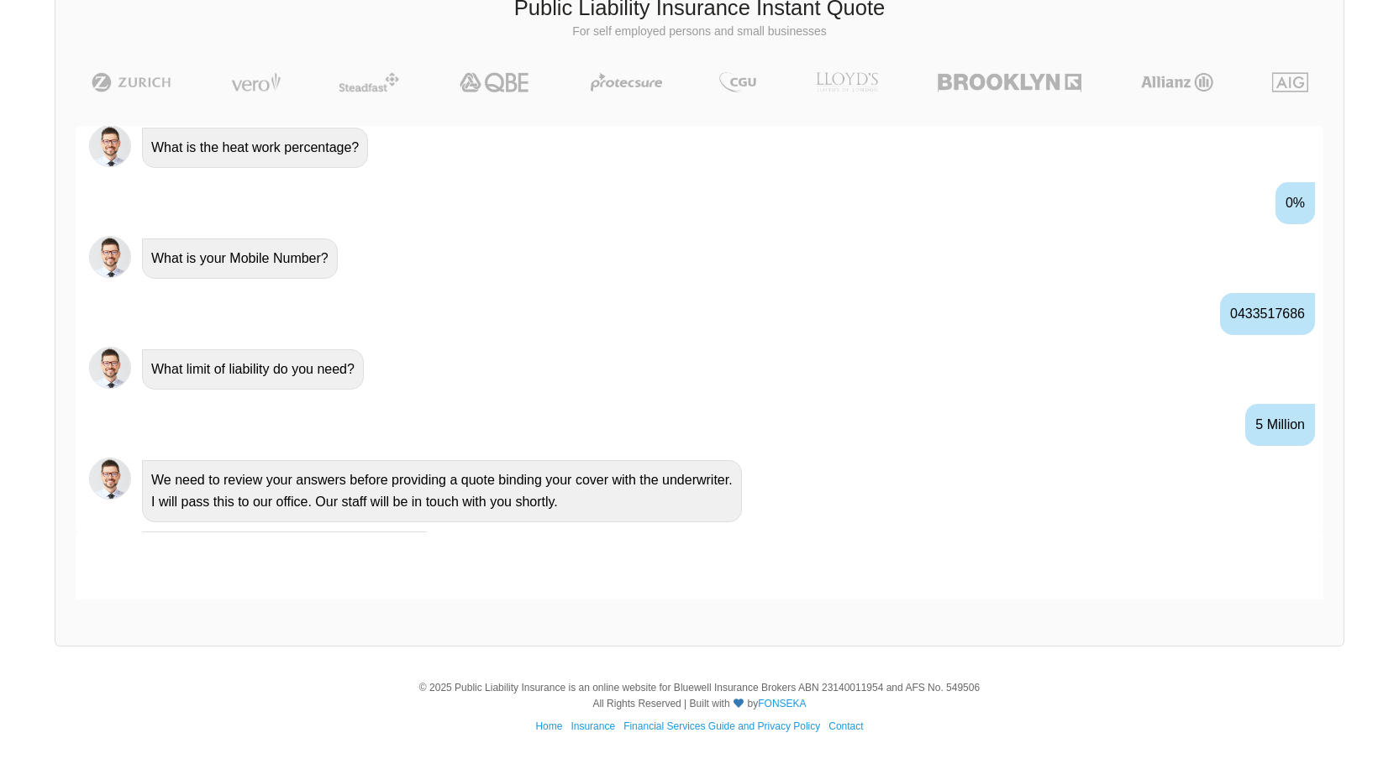
scroll to position [1897, 0]
